Goal: Information Seeking & Learning: Learn about a topic

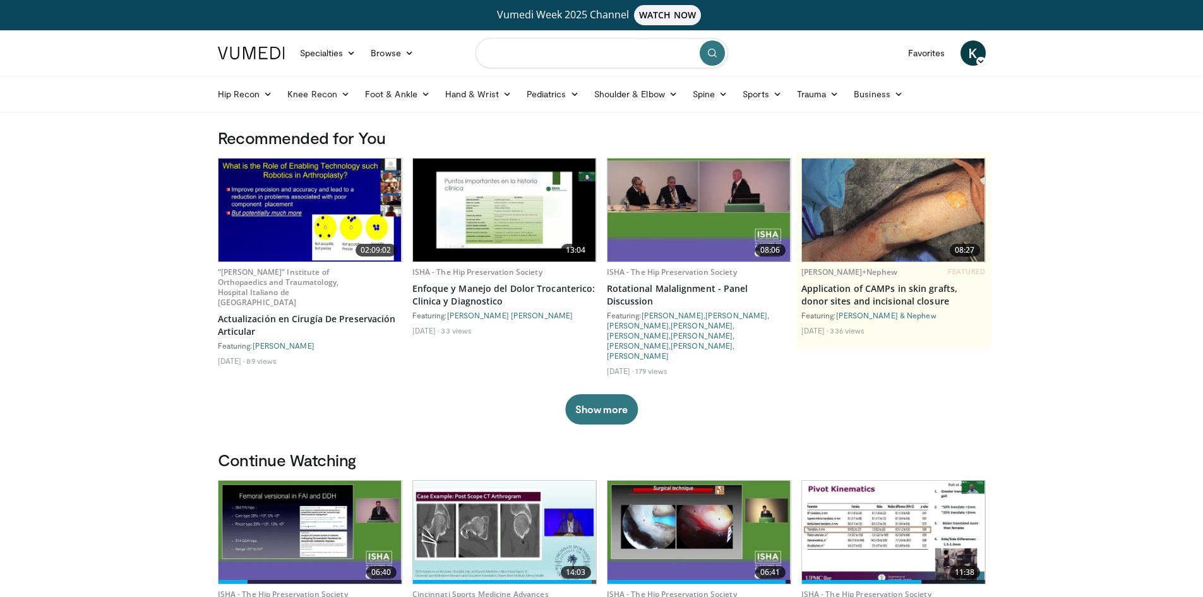
click at [513, 55] on input "Search topics, interventions" at bounding box center [602, 53] width 253 height 30
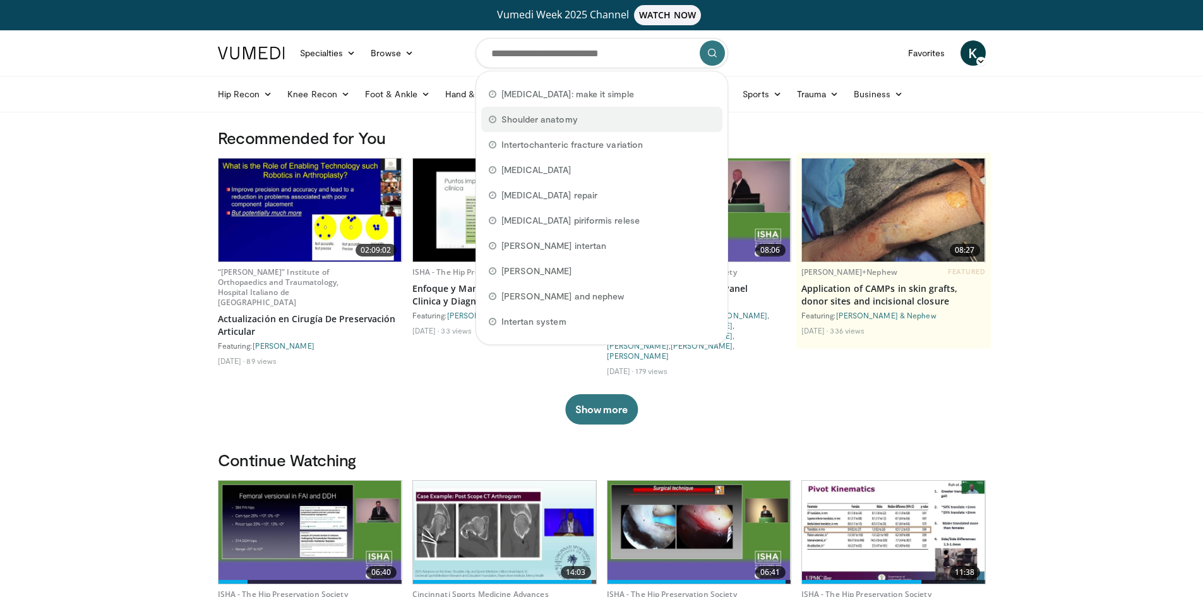
click at [537, 117] on span "Shoulder anatomy" at bounding box center [539, 119] width 76 height 13
type input "**********"
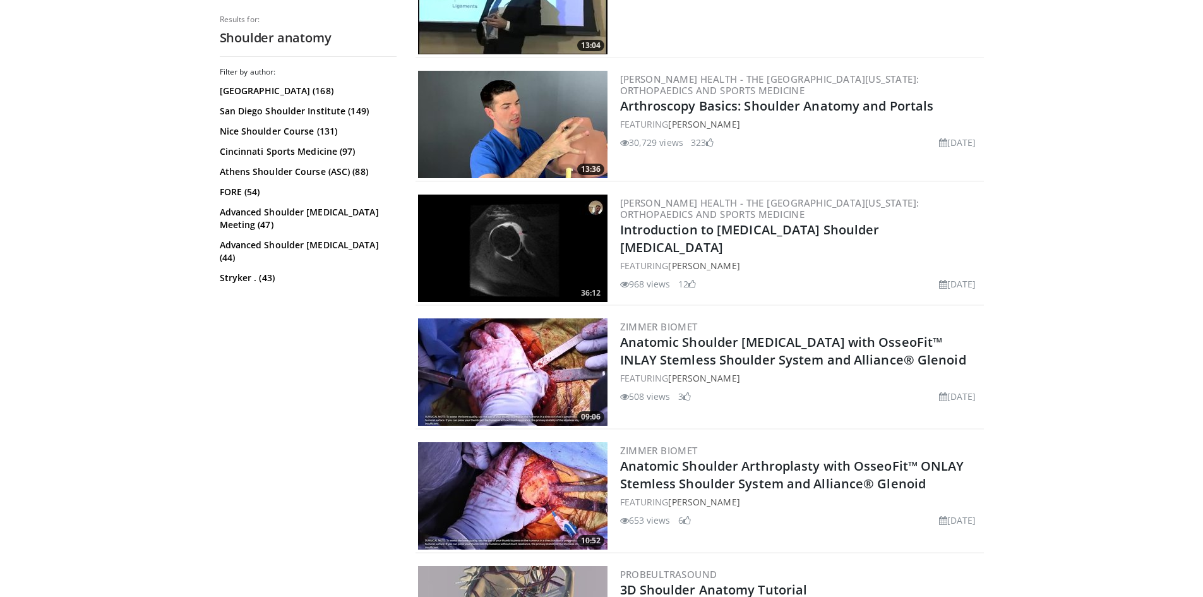
scroll to position [505, 0]
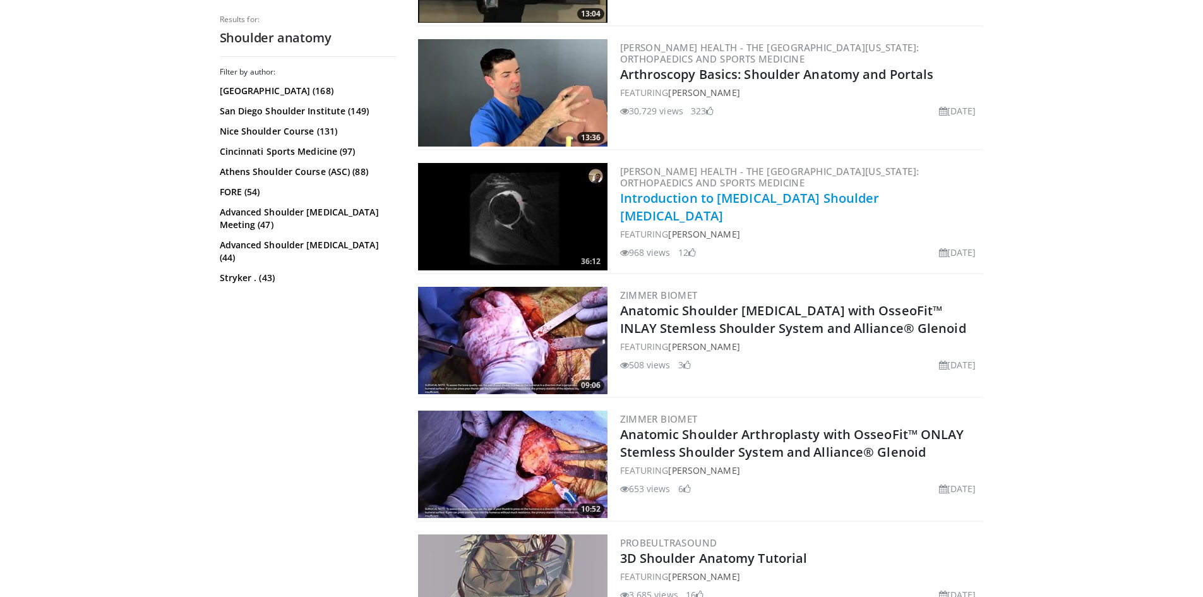
click at [767, 200] on link "Introduction to [MEDICAL_DATA] Shoulder [MEDICAL_DATA]" at bounding box center [750, 206] width 260 height 35
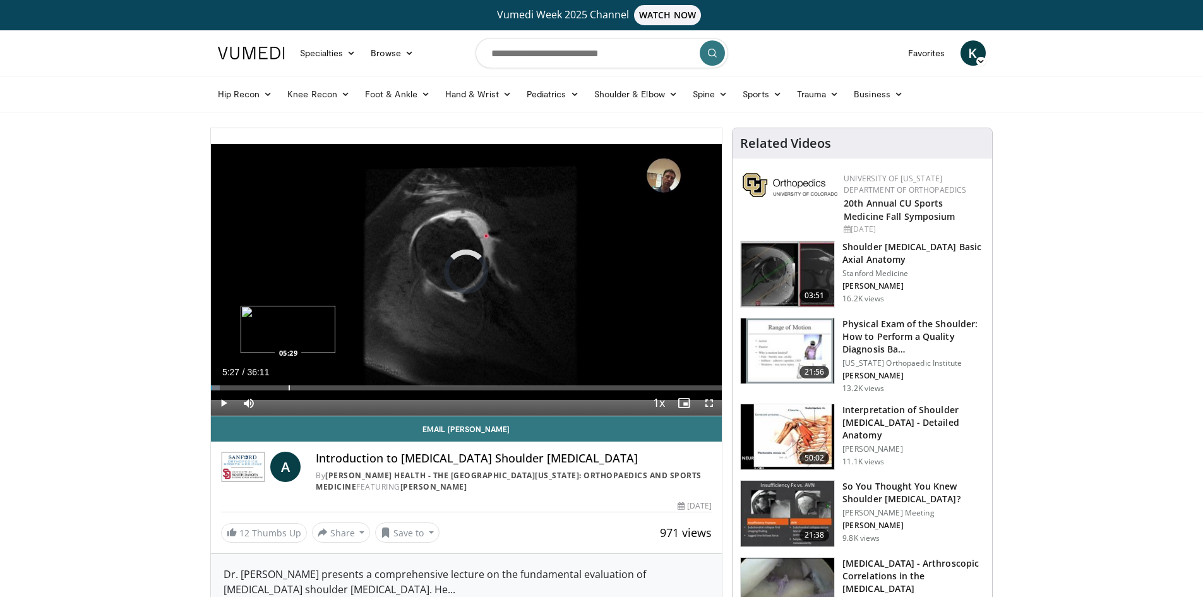
click at [289, 388] on div "Progress Bar" at bounding box center [289, 387] width 1 height 5
click at [251, 383] on div "Loaded : 18.27% 05:30 02:51" at bounding box center [467, 384] width 512 height 12
click at [231, 387] on div "02:53" at bounding box center [231, 387] width 41 height 5
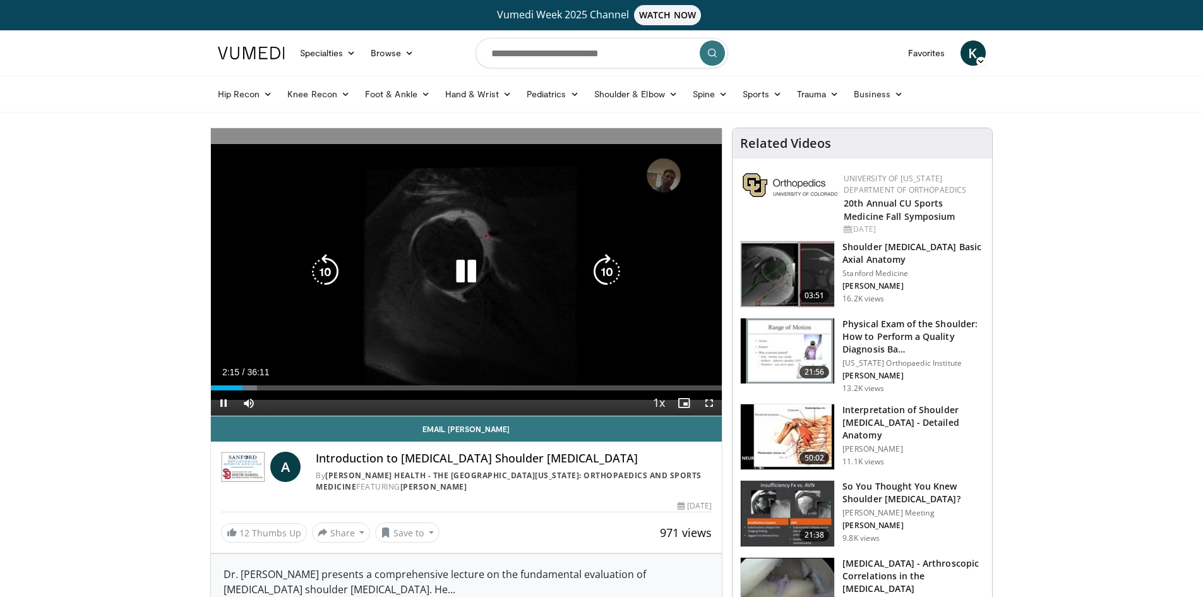
click at [473, 270] on icon "Video Player" at bounding box center [465, 271] width 35 height 35
click at [456, 272] on icon "Video Player" at bounding box center [465, 271] width 35 height 35
click at [457, 277] on icon "Video Player" at bounding box center [465, 271] width 35 height 35
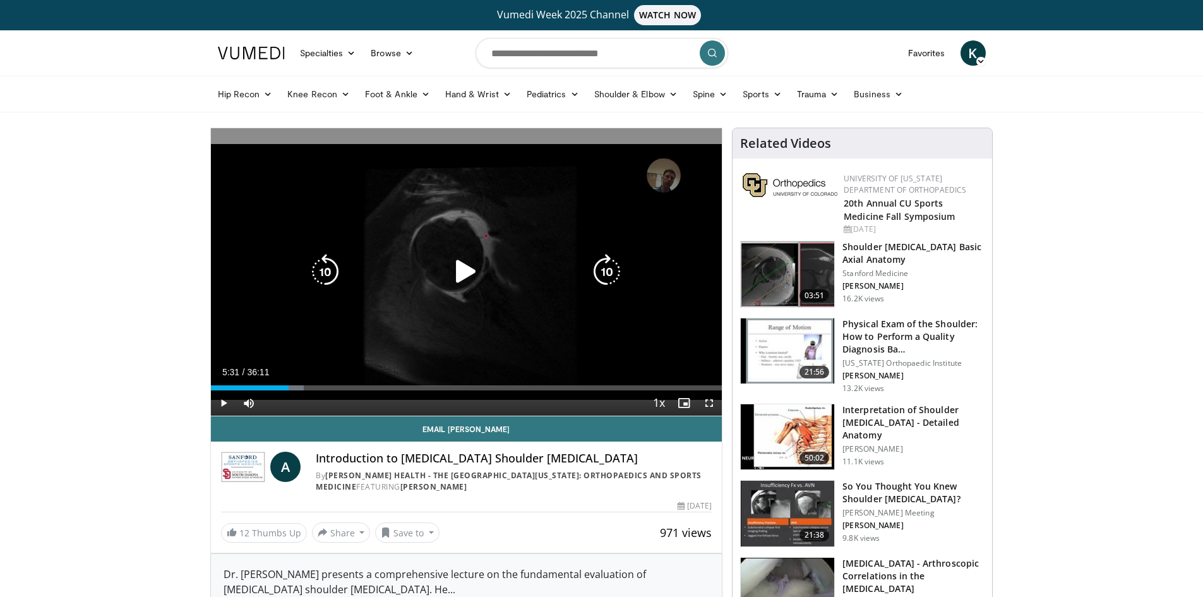
click at [545, 272] on div "Video Player" at bounding box center [466, 271] width 307 height 25
click at [457, 274] on icon "Video Player" at bounding box center [465, 271] width 35 height 35
click at [466, 277] on icon "Video Player" at bounding box center [465, 271] width 35 height 35
